Goal: Browse casually

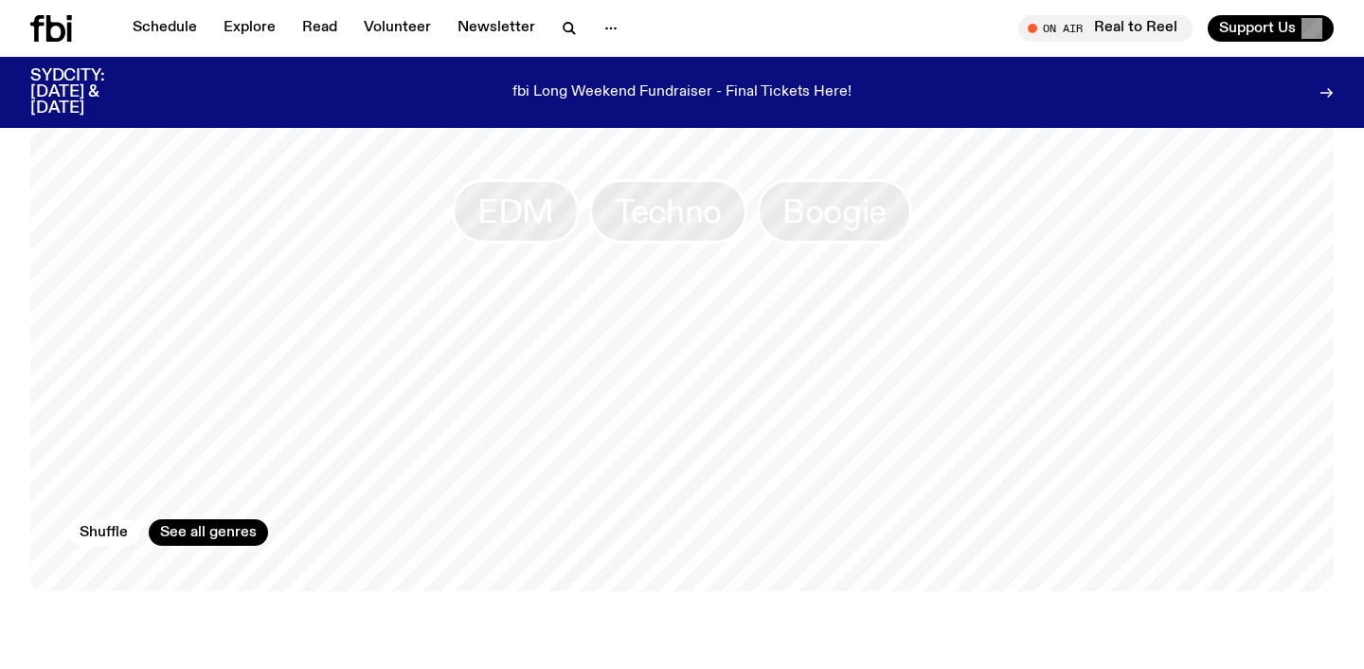
scroll to position [1786, 0]
click at [539, 199] on span "EDM" at bounding box center [515, 209] width 77 height 37
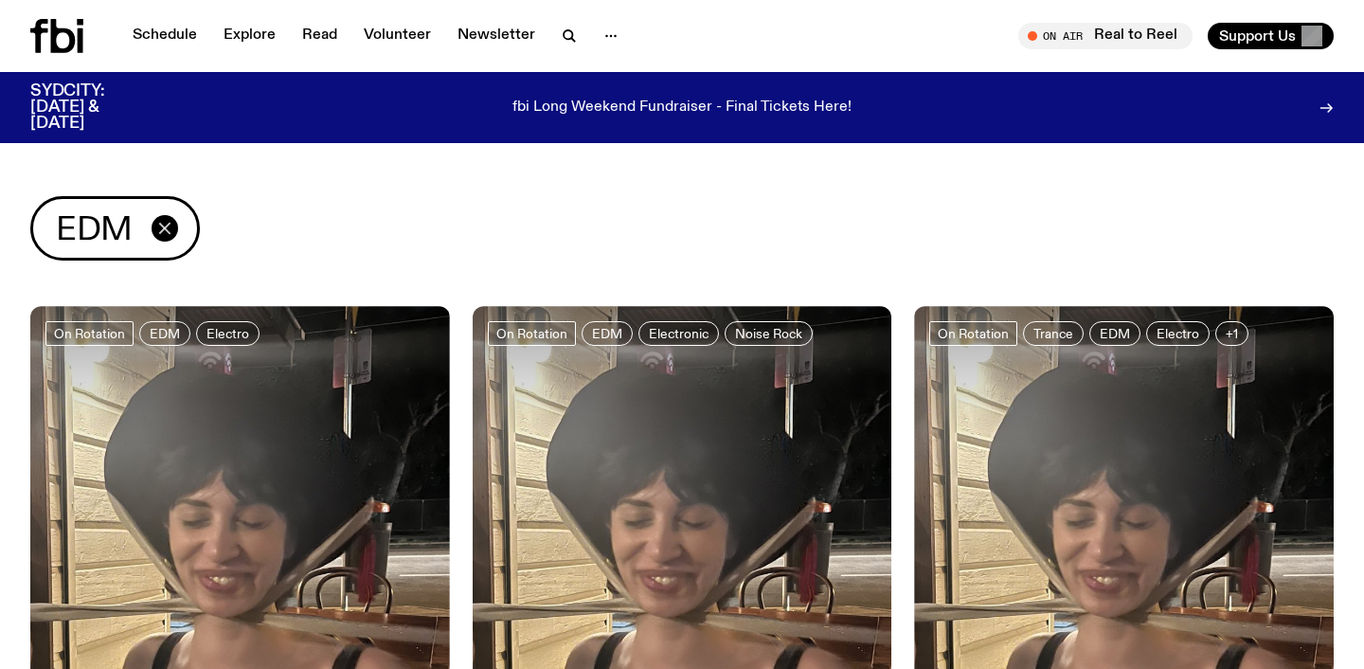
click at [158, 230] on icon "button" at bounding box center [164, 228] width 23 height 23
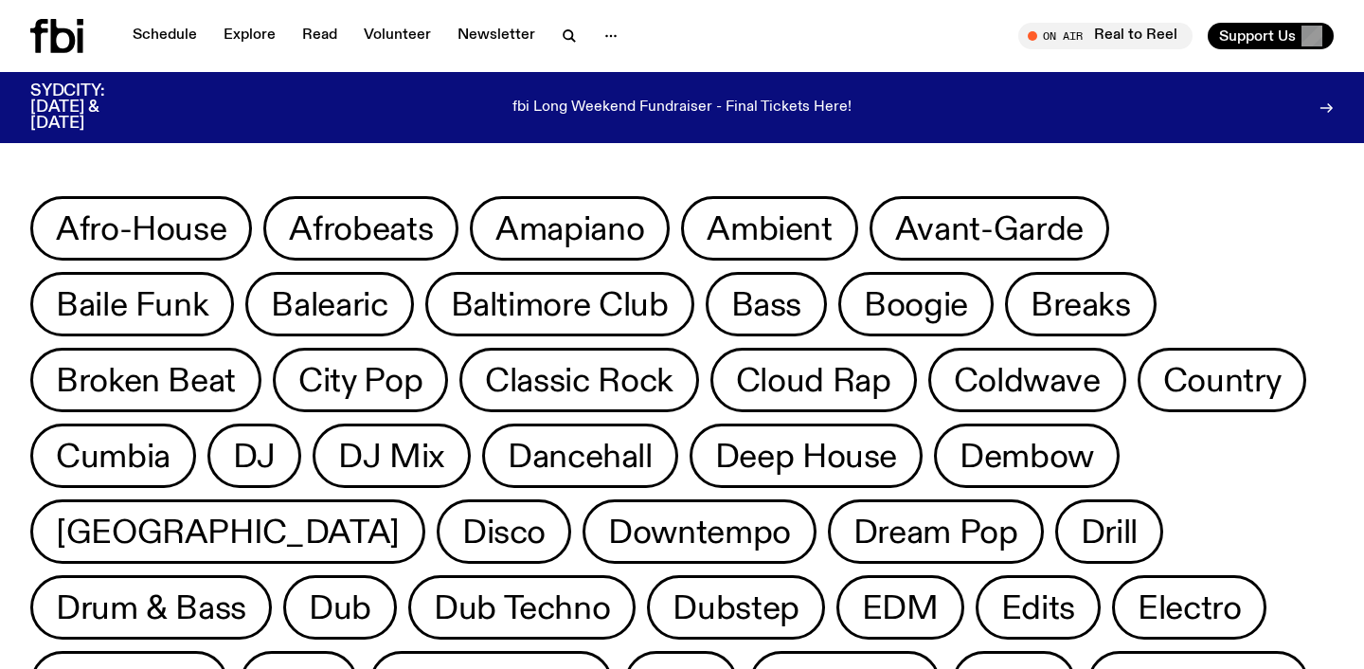
click at [176, 98] on div "fbi Long Weekend Fundraiser - Final Tickets Here!" at bounding box center [682, 107] width 1030 height 48
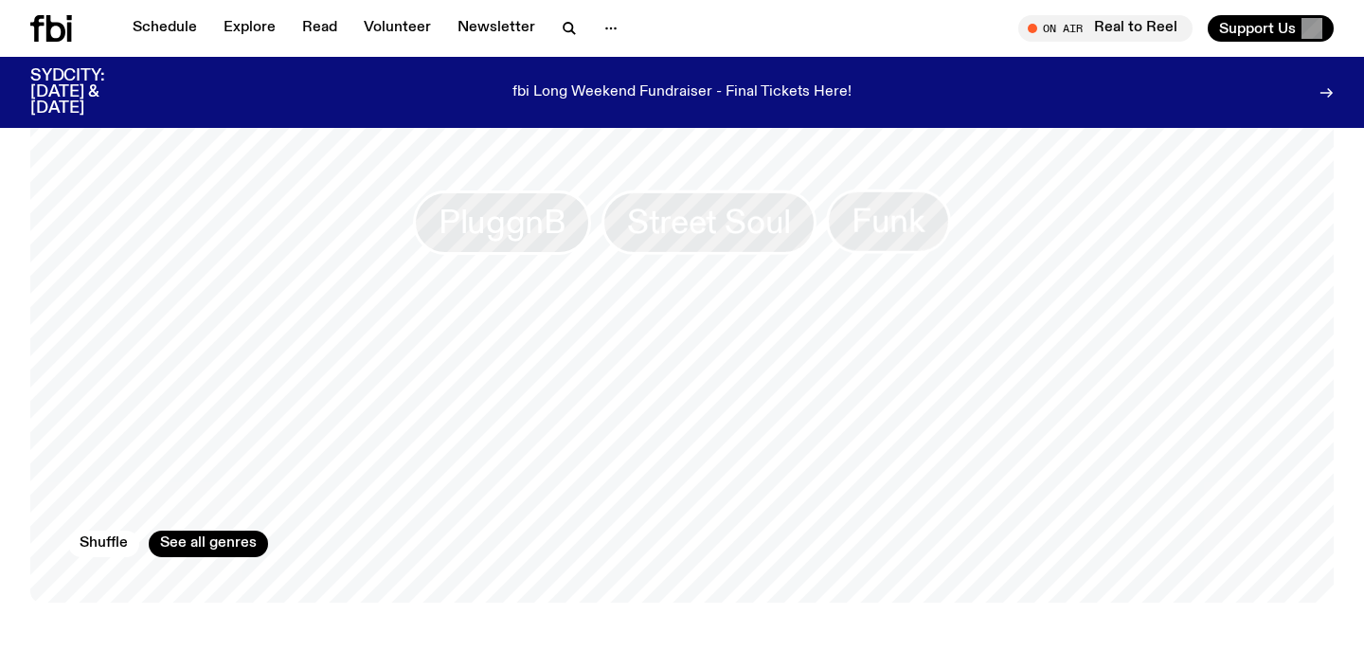
scroll to position [1771, 0]
click at [169, 29] on link "Schedule" at bounding box center [164, 28] width 87 height 27
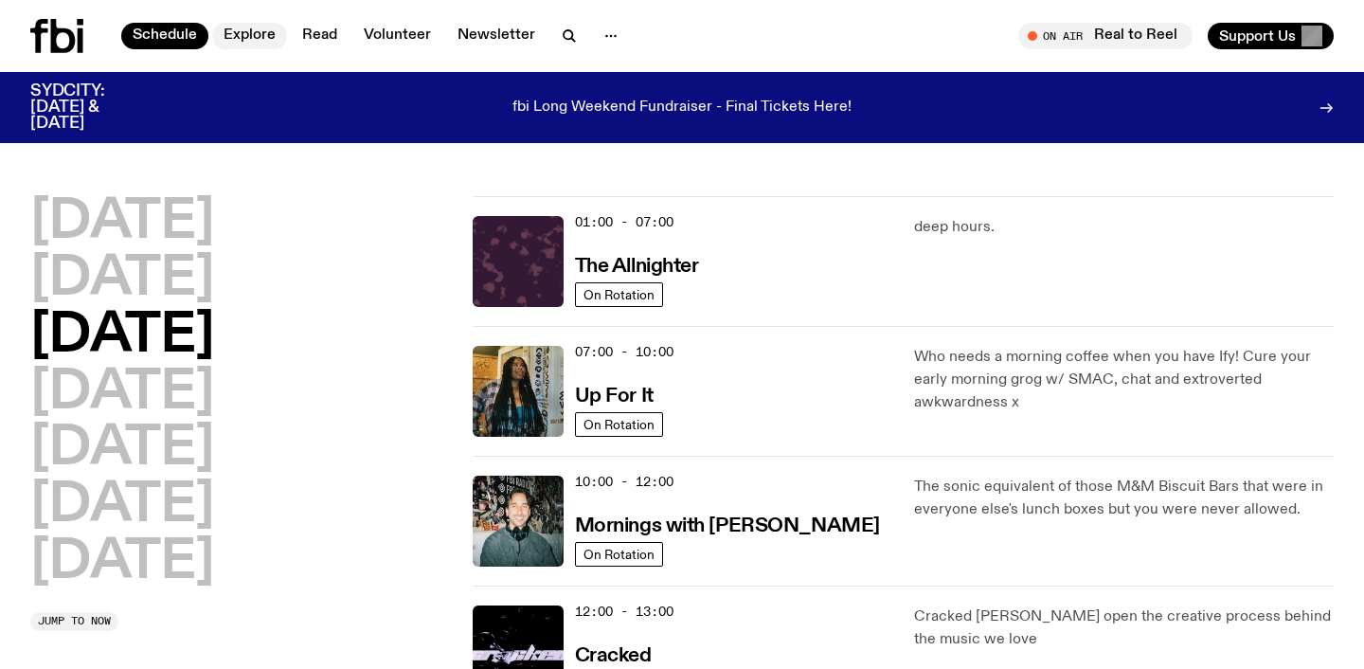
click at [264, 33] on link "Explore" at bounding box center [249, 36] width 75 height 27
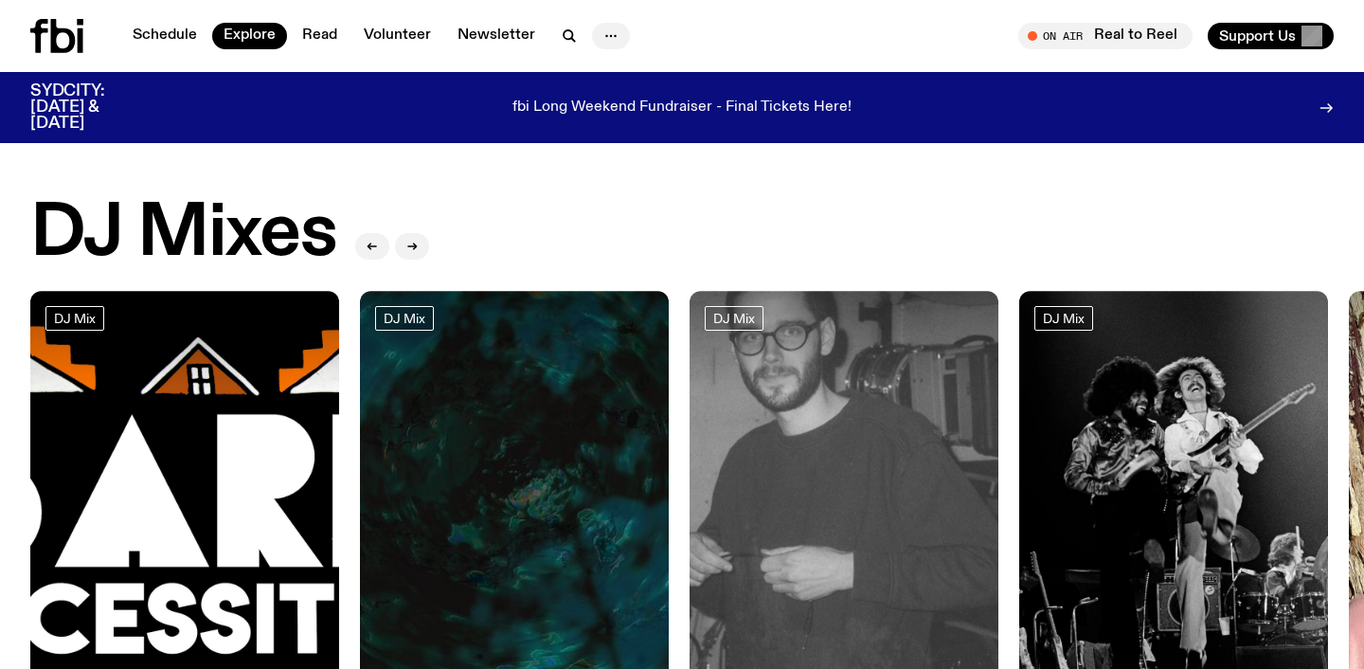
click at [616, 34] on icon "button" at bounding box center [611, 36] width 23 height 23
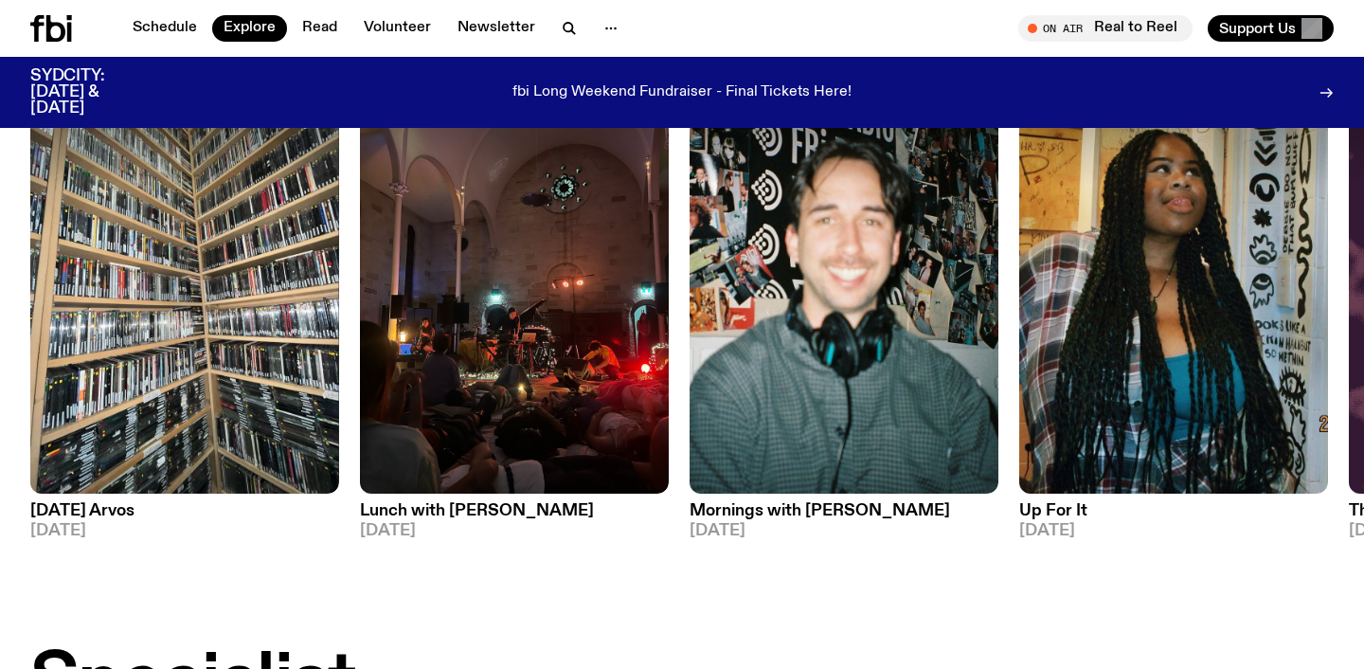
scroll to position [871, 0]
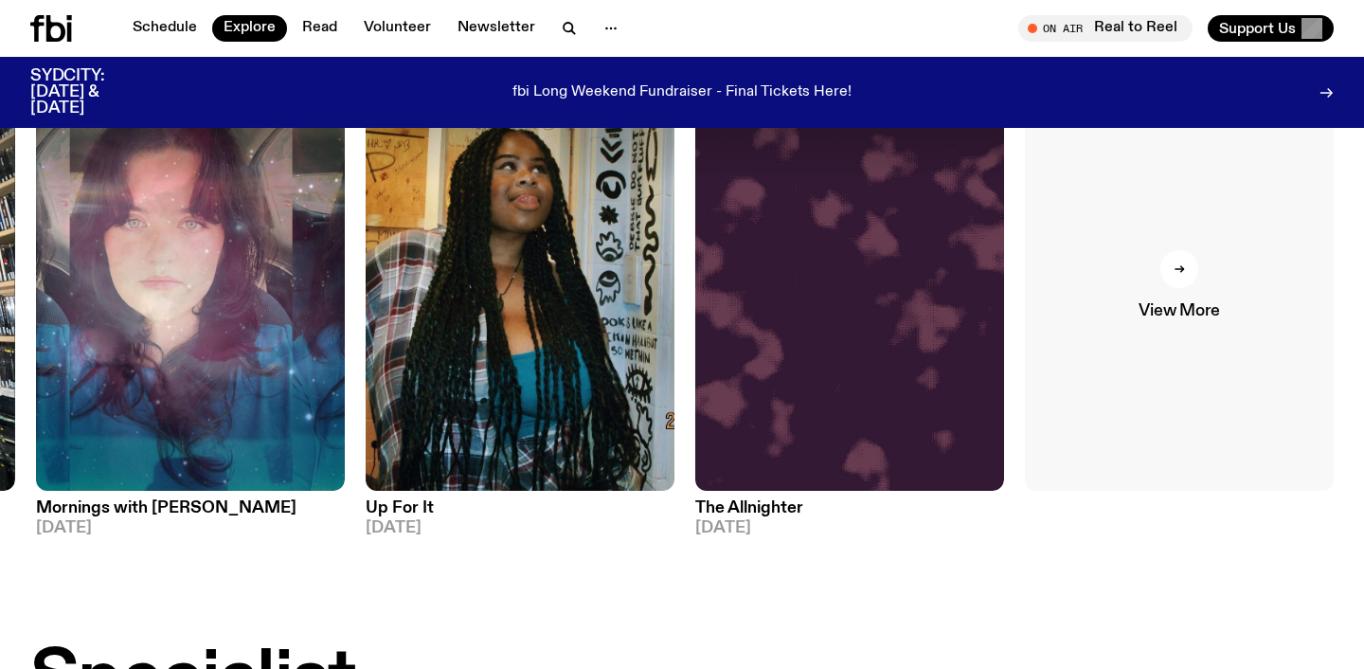
click at [1186, 265] on div at bounding box center [1179, 269] width 38 height 38
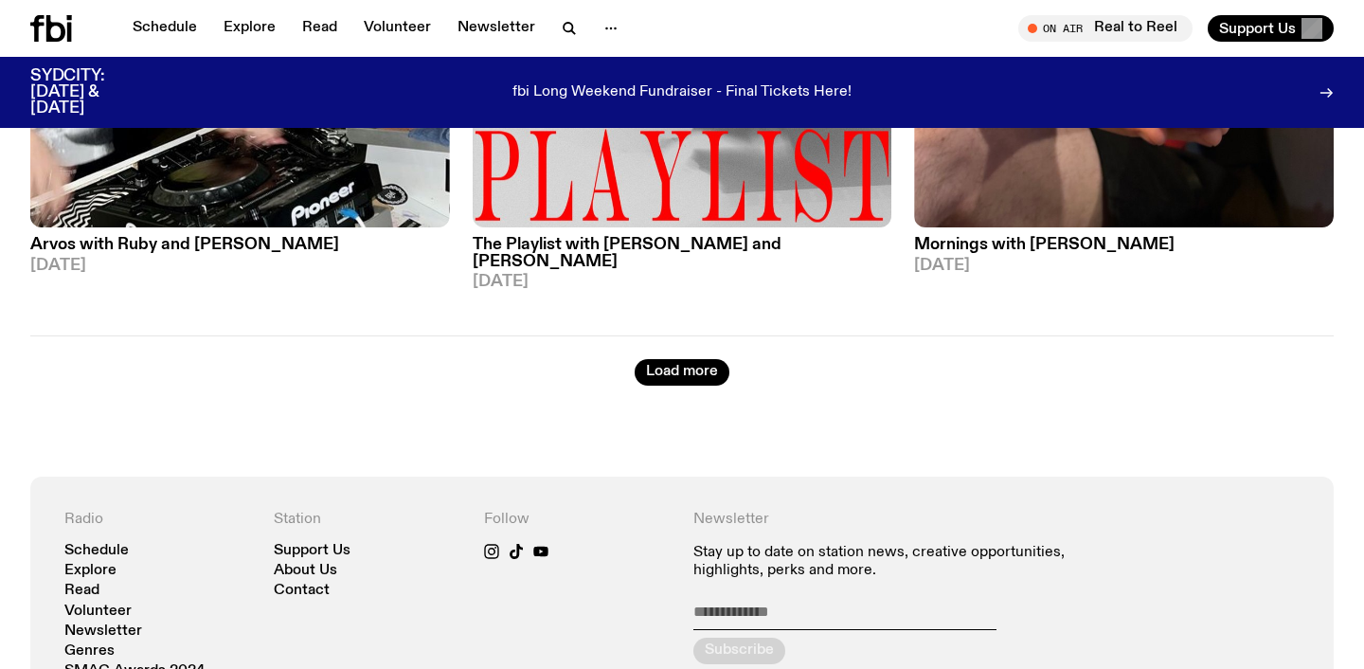
scroll to position [5193, 0]
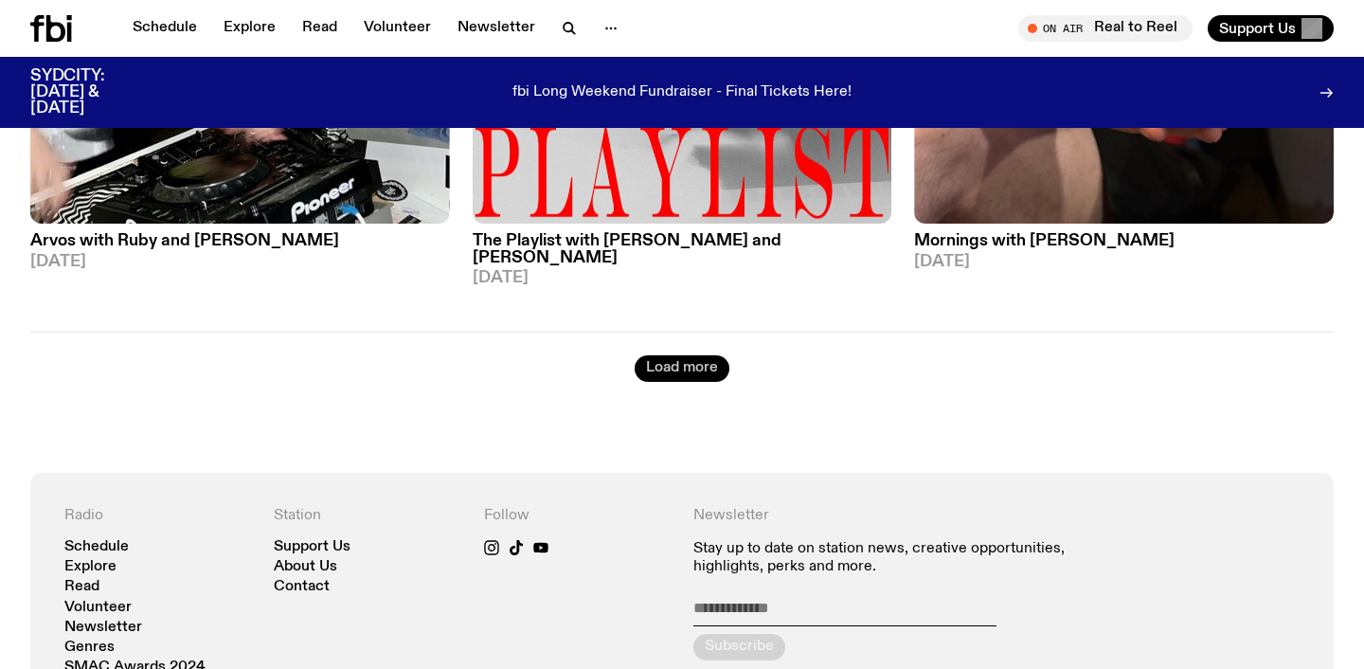
click at [701, 355] on button "Load more" at bounding box center [682, 368] width 95 height 27
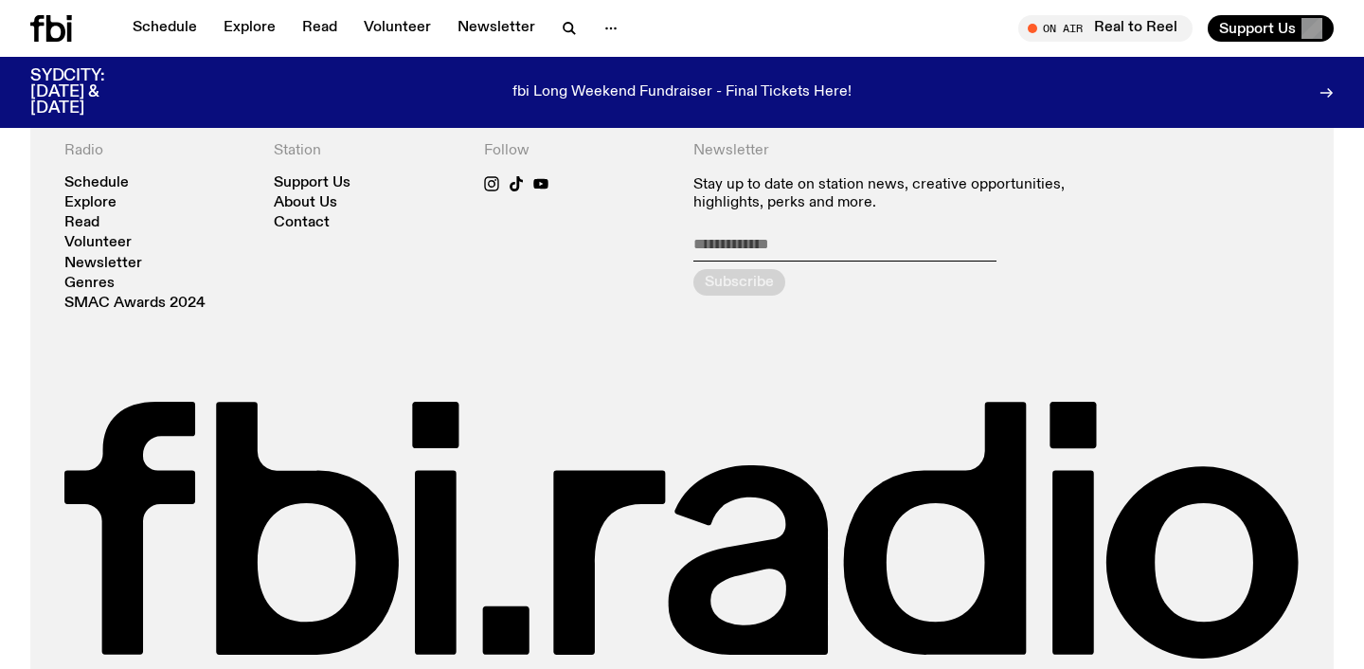
scroll to position [10869, 0]
